Goal: Check status: Check status

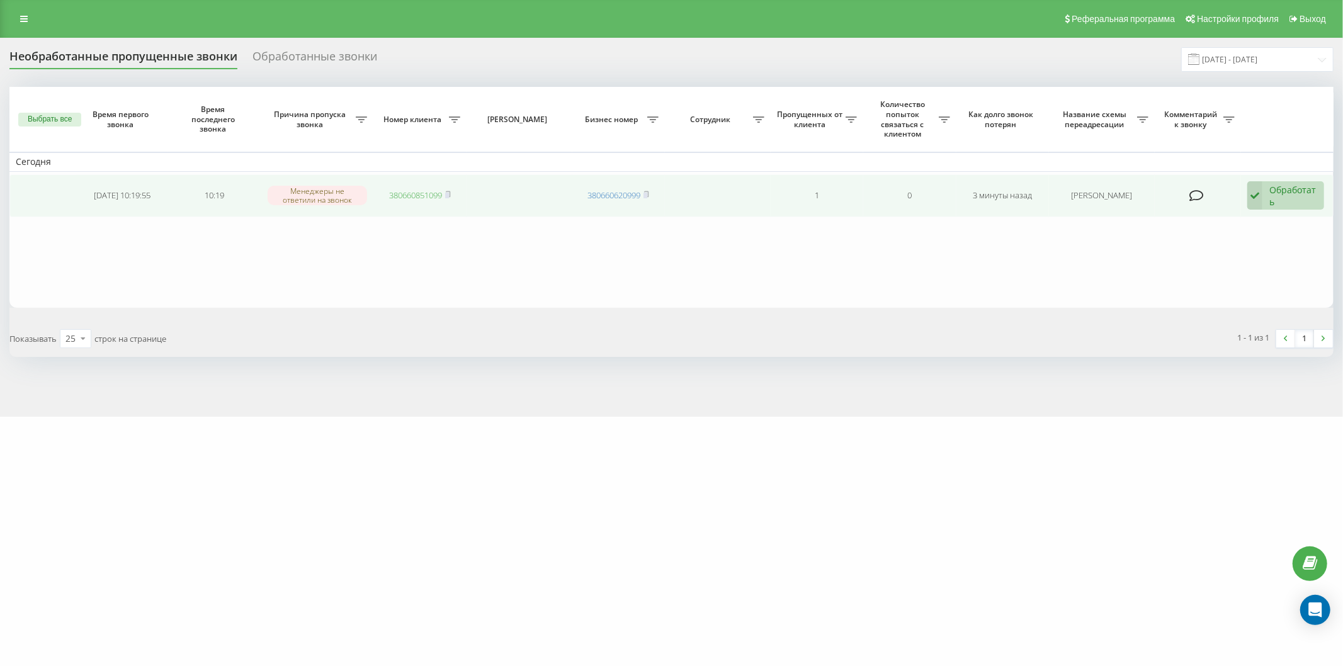
click at [419, 193] on link "380660851099" at bounding box center [415, 195] width 53 height 11
